Goal: Check status: Check status

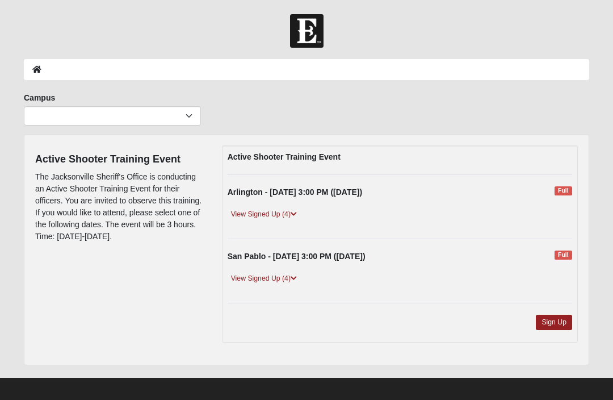
click at [240, 223] on div "View Signed Up (4)" at bounding box center [400, 217] width 362 height 19
click at [287, 215] on link "View Signed Up (4)" at bounding box center [264, 214] width 73 height 12
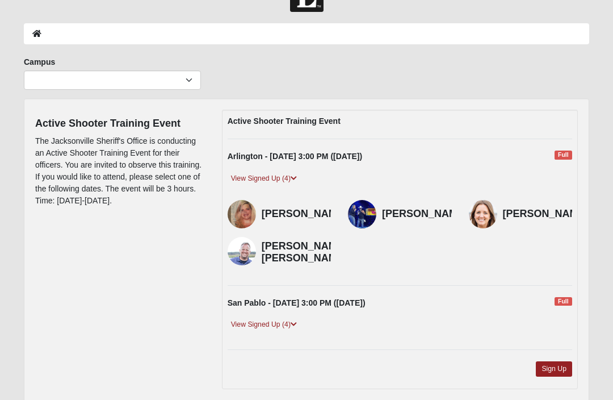
scroll to position [41, 0]
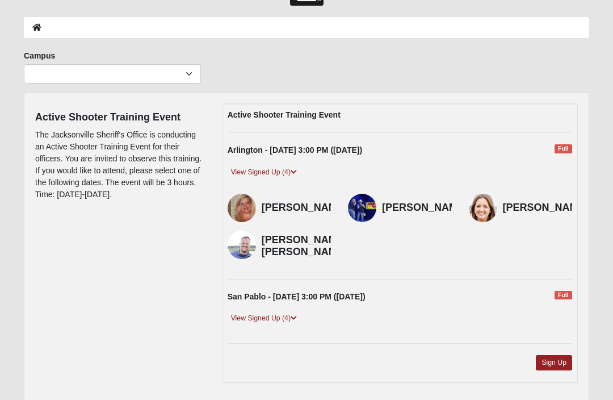
click at [291, 313] on link "View Signed Up (4)" at bounding box center [264, 319] width 73 height 12
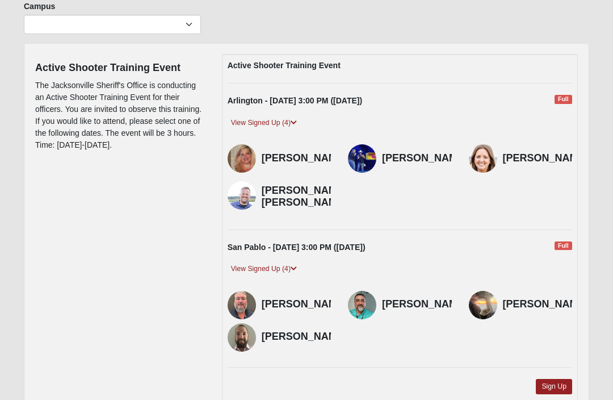
scroll to position [91, 0]
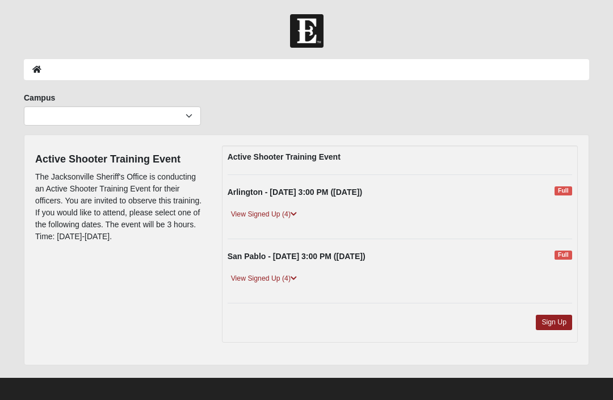
scroll to position [6, 0]
